Goal: Information Seeking & Learning: Find specific page/section

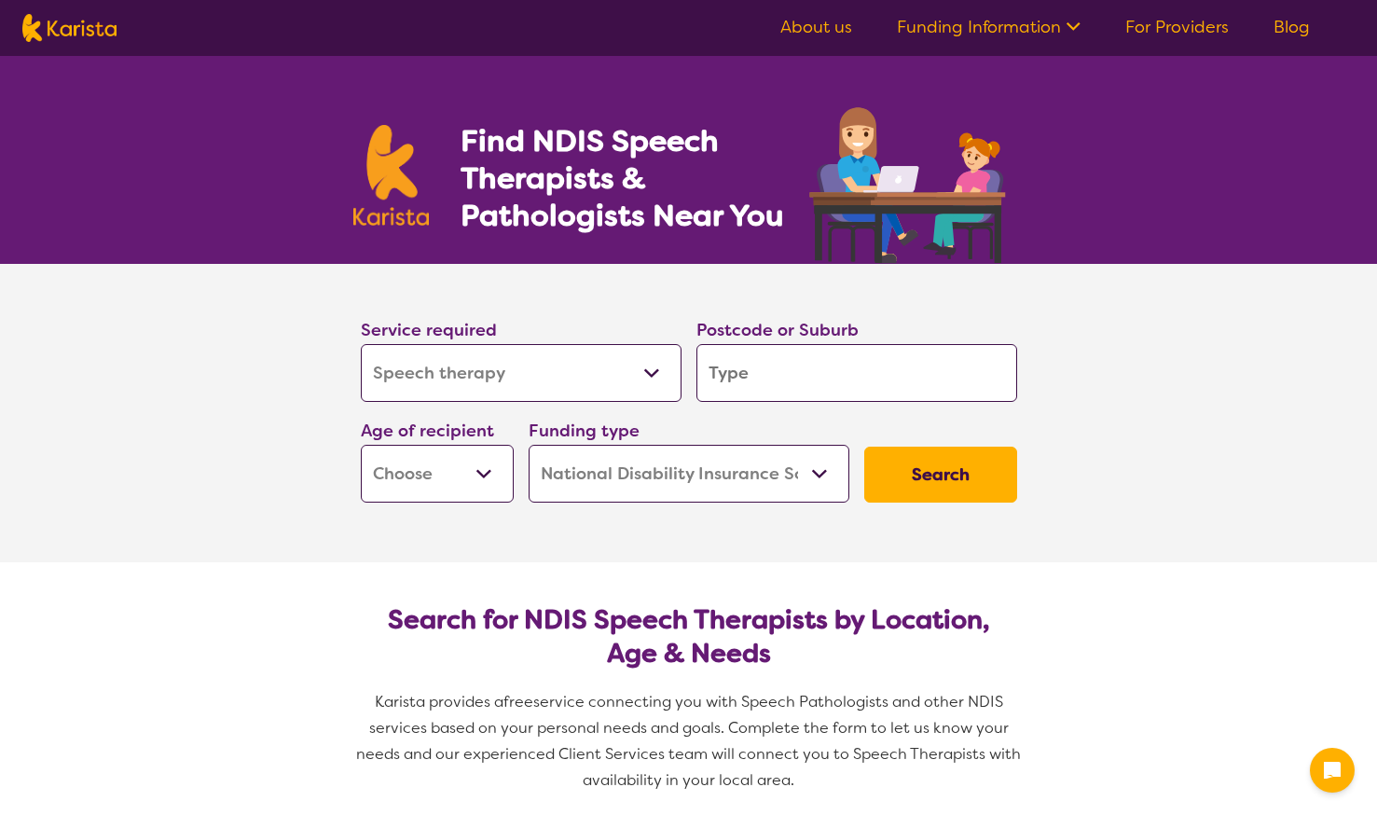
select select "Speech therapy"
select select "NDIS"
select select "Speech therapy"
select select "NDIS"
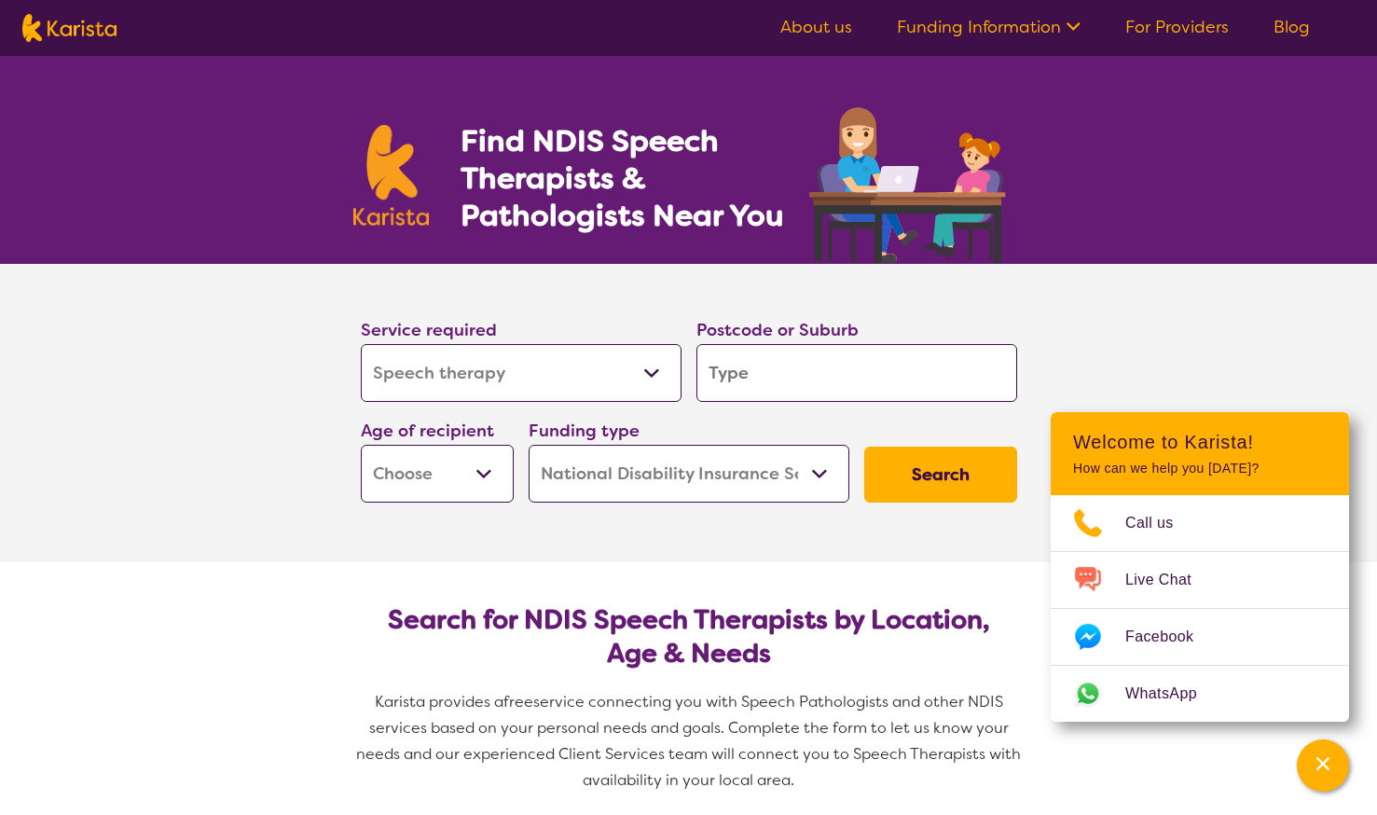
click at [475, 360] on select "Allied Health Assistant Assessment ([MEDICAL_DATA] or [MEDICAL_DATA]) Behaviour…" at bounding box center [521, 373] width 321 height 58
click at [500, 346] on select "Allied Health Assistant Assessment ([MEDICAL_DATA] or [MEDICAL_DATA]) Behaviour…" at bounding box center [521, 373] width 321 height 58
click at [498, 358] on select "Allied Health Assistant Assessment ([MEDICAL_DATA] or [MEDICAL_DATA]) Behaviour…" at bounding box center [521, 373] width 321 height 58
click at [708, 374] on input "search" at bounding box center [856, 373] width 321 height 58
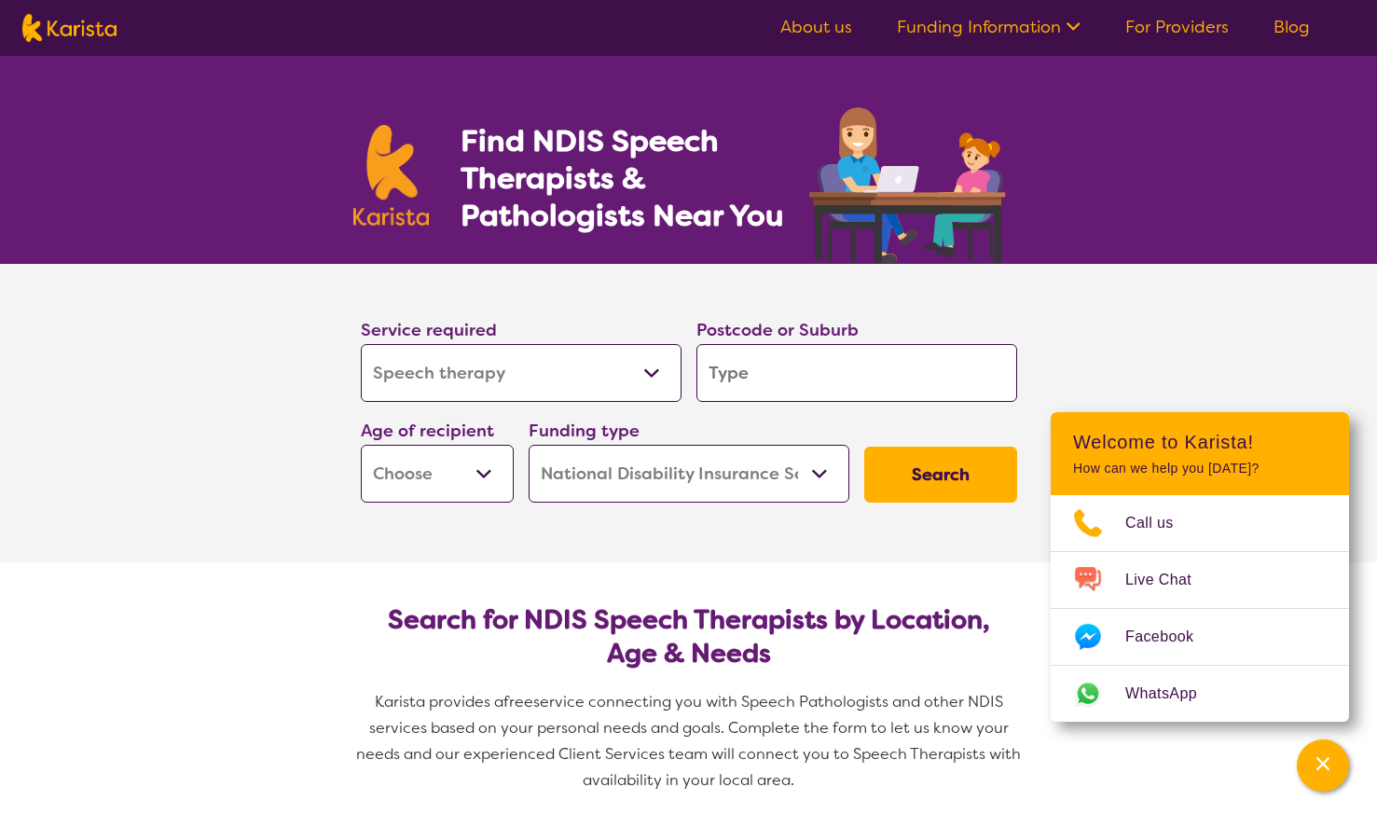
type input "m"
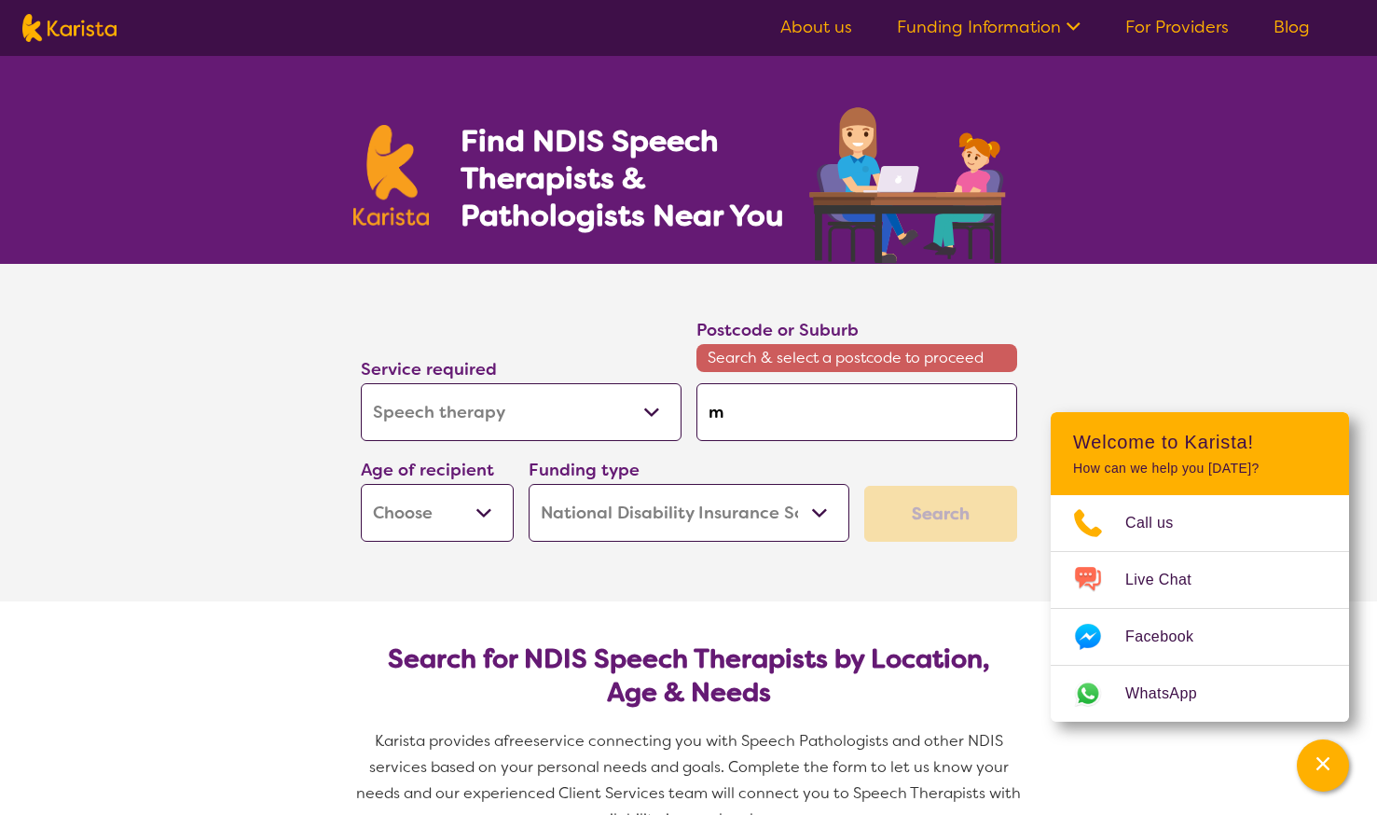
type input "ma"
type input "mai"
type input "maid"
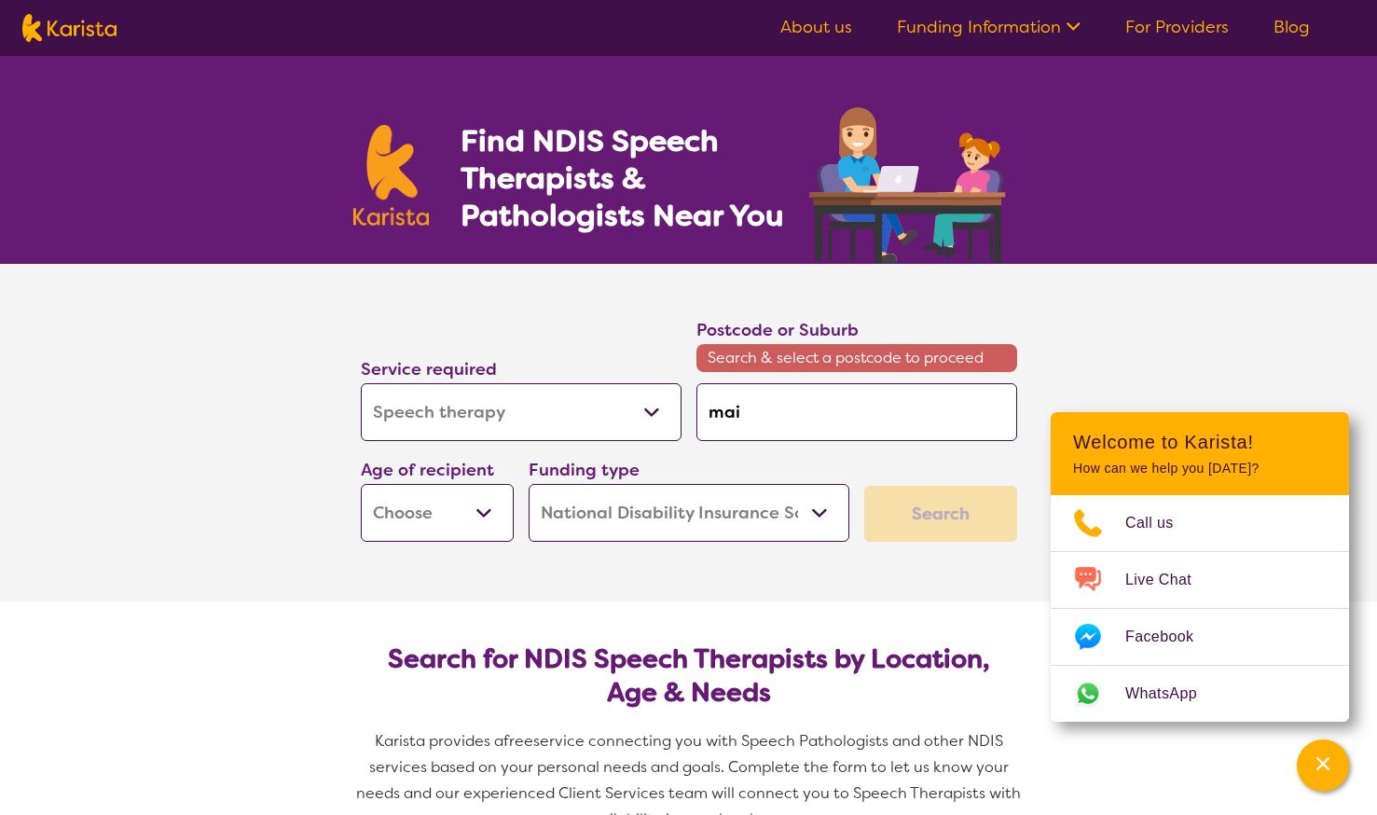
type input "maid"
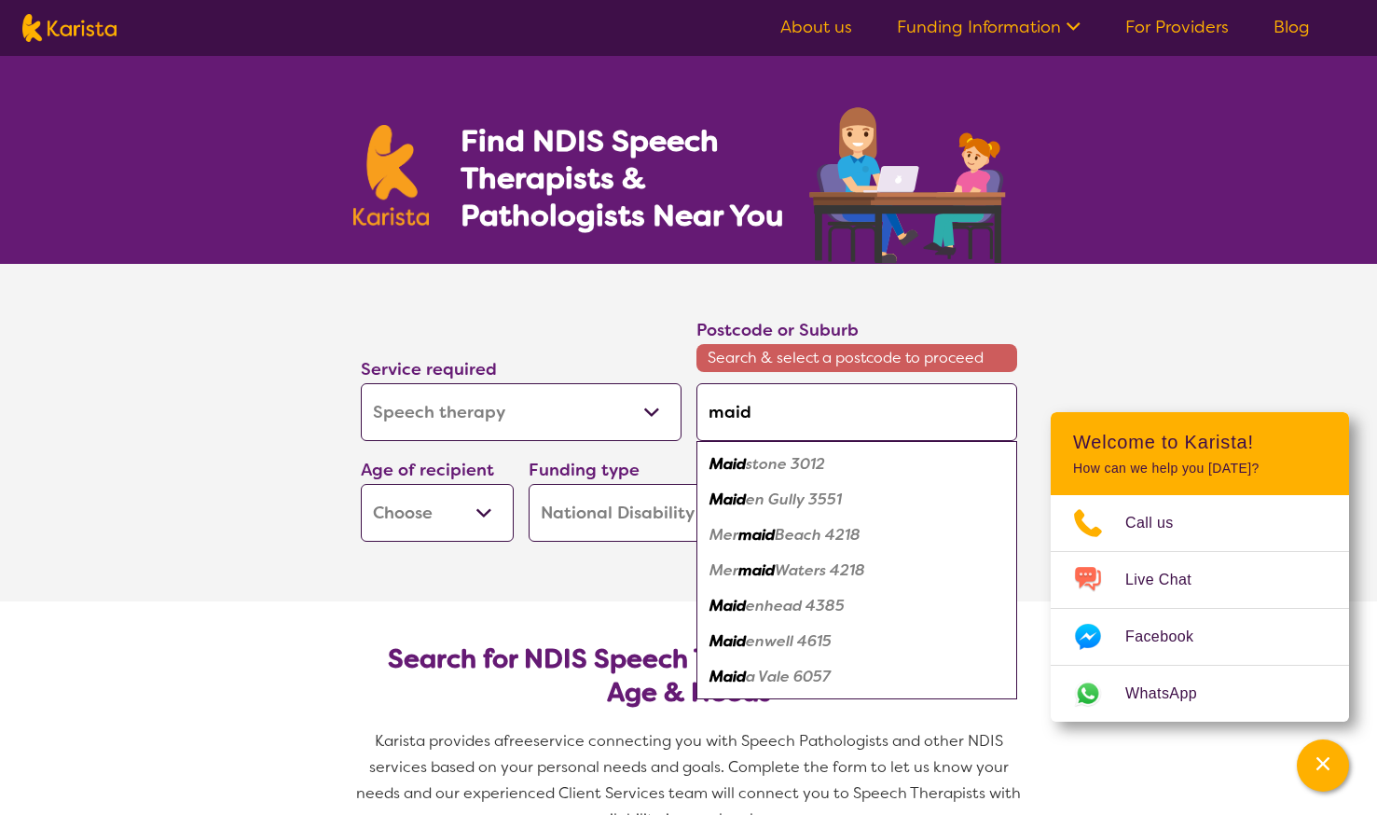
type input "maids"
type input "maidst"
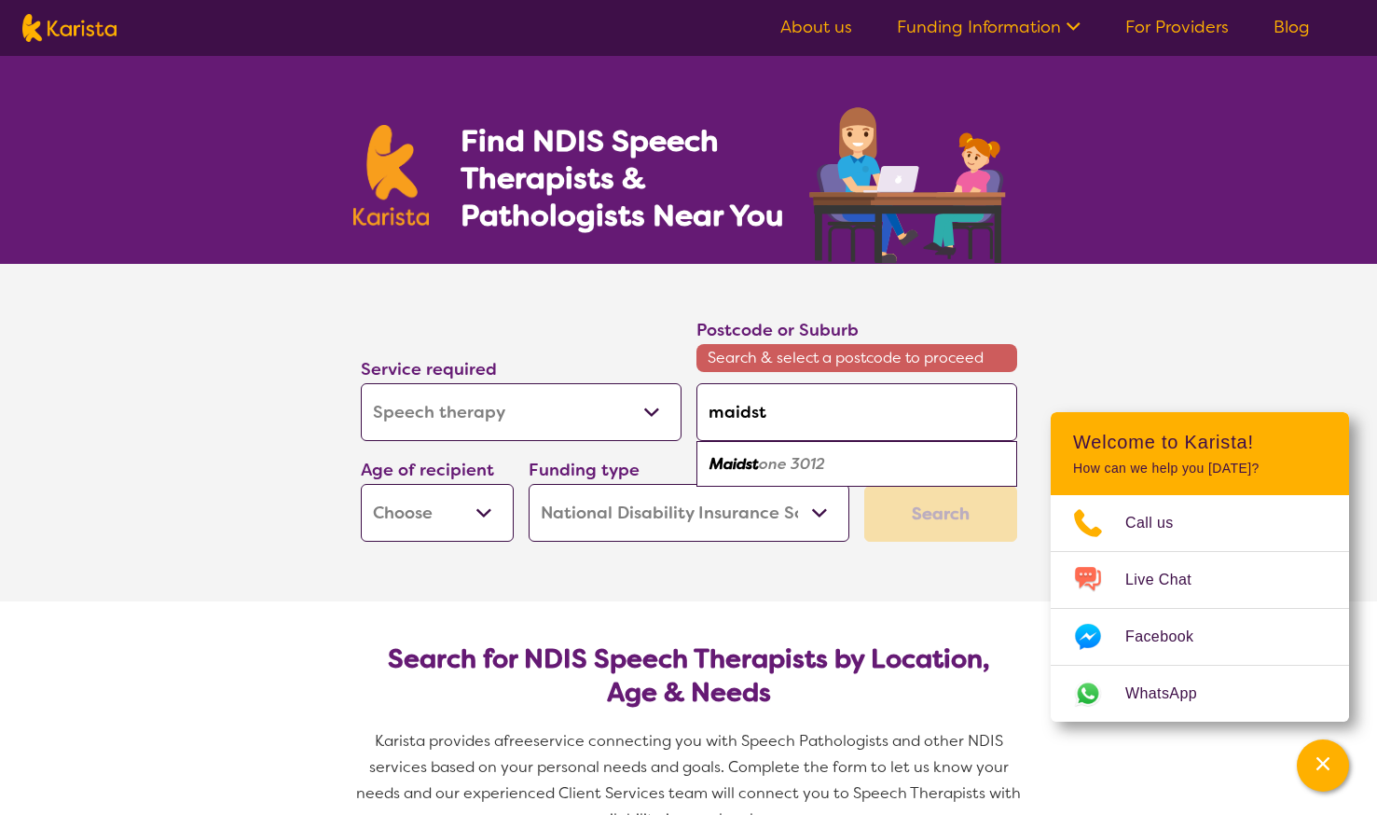
type input "maidsto"
type input "maidston"
type input "maidstone"
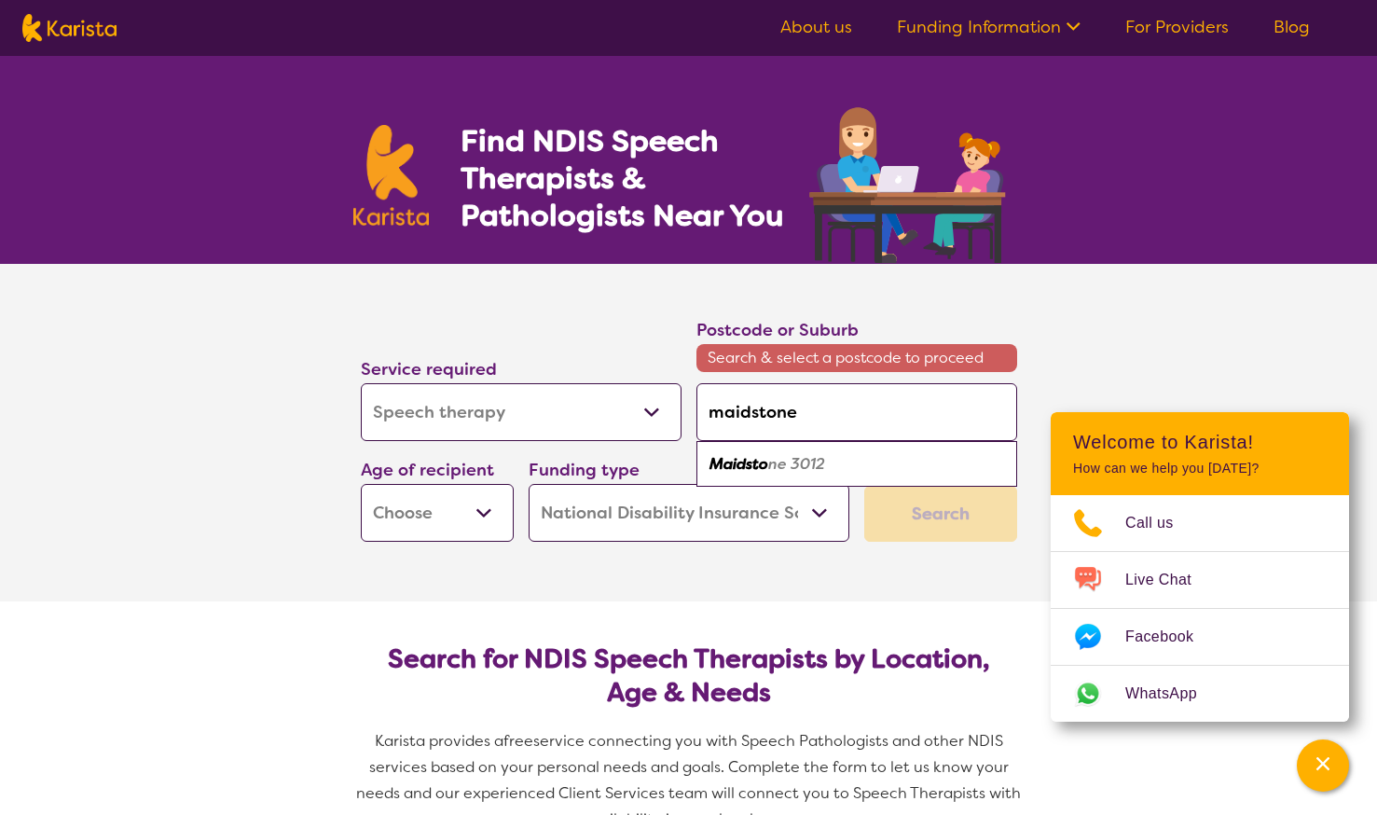
type input "maidstone"
click at [810, 464] on em "3012" at bounding box center [804, 464] width 34 height 20
type input "3012"
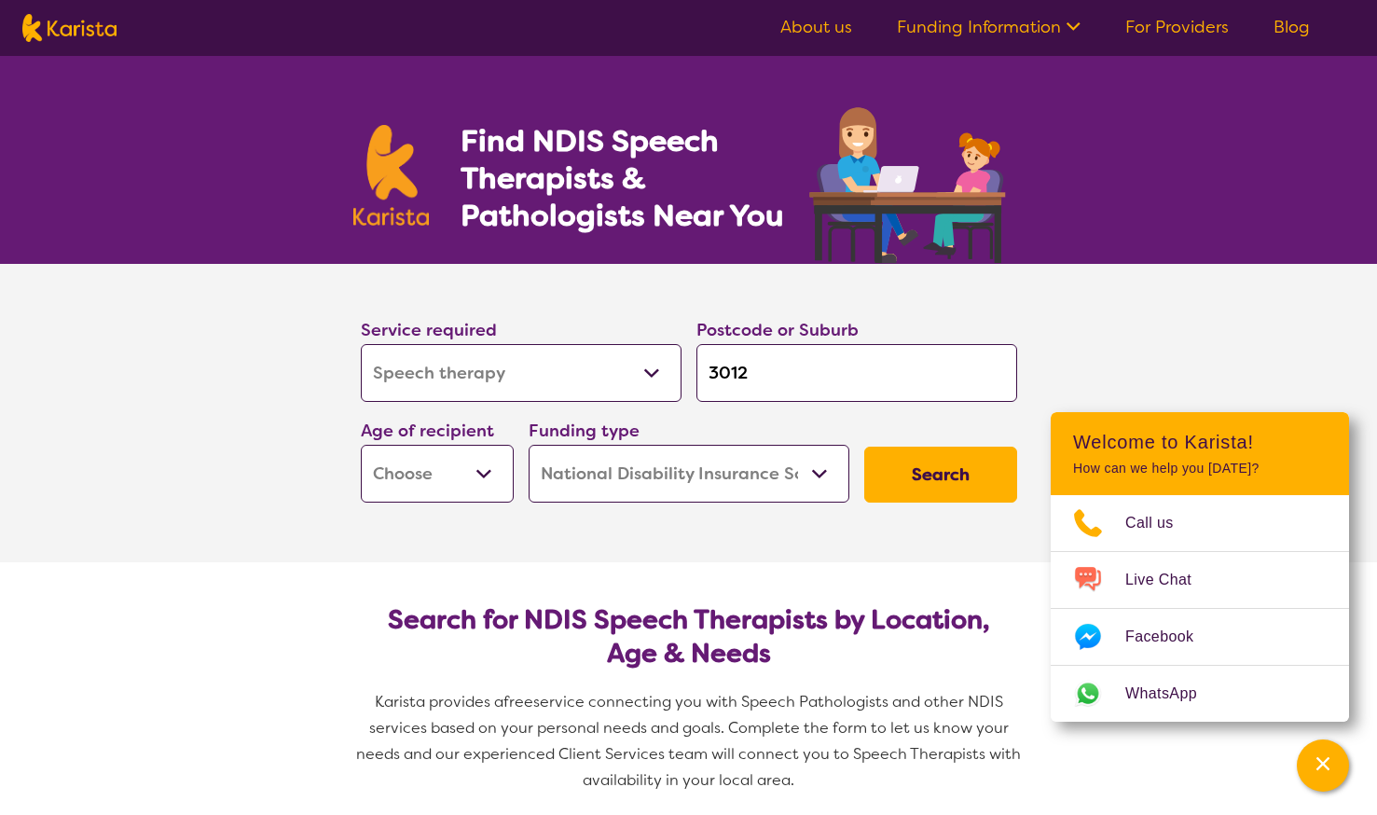
click at [475, 467] on select "Early Childhood - 0 to 9 Child - 10 to 11 Adolescent - 12 to 17 Adult - 18 to 6…" at bounding box center [437, 474] width 153 height 58
select select "EC"
click at [361, 445] on select "Early Childhood - 0 to 9 Child - 10 to 11 Adolescent - 12 to 17 Adult - 18 to 6…" at bounding box center [437, 474] width 153 height 58
select select "EC"
click at [921, 476] on button "Search" at bounding box center [940, 474] width 153 height 56
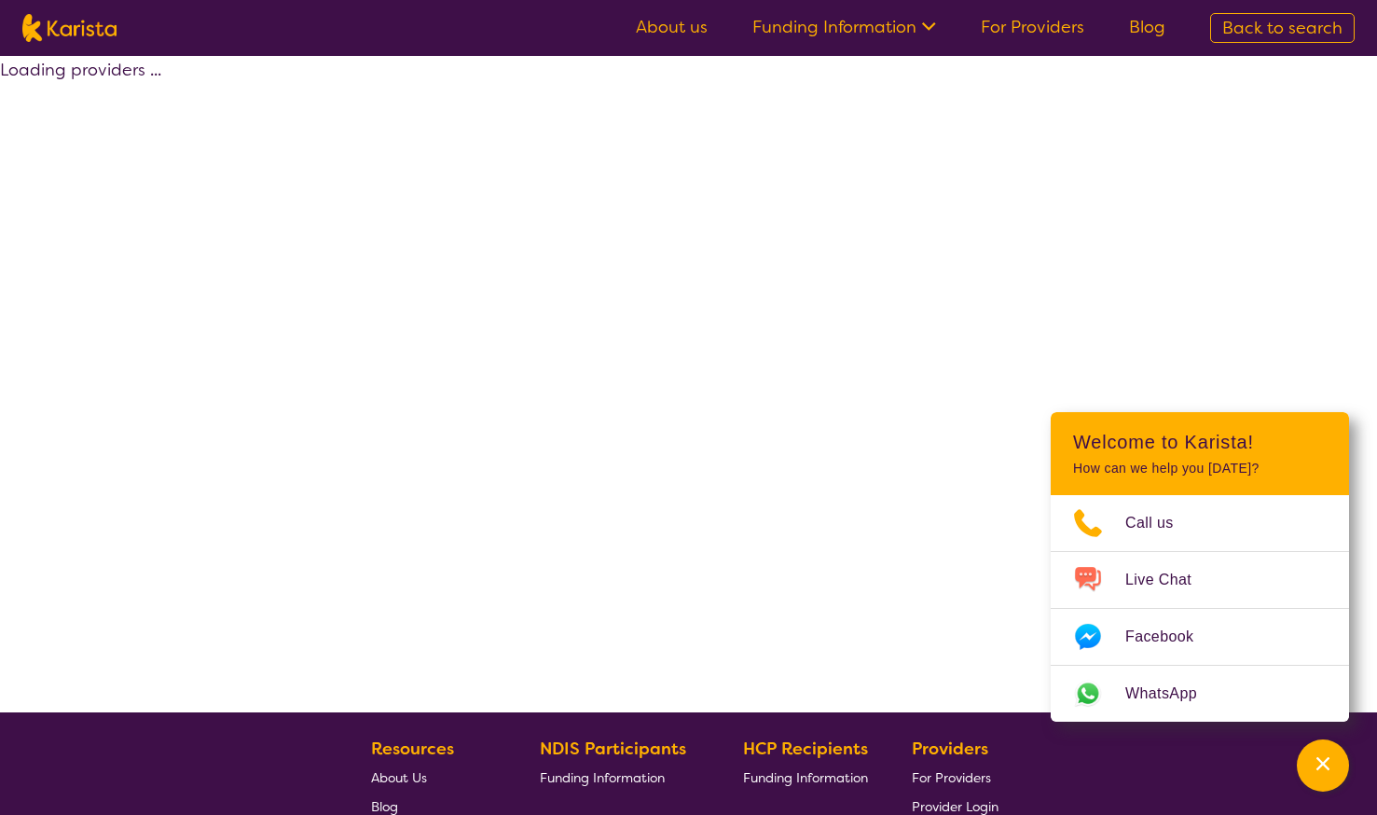
select select "by_score"
